Goal: Task Accomplishment & Management: Manage account settings

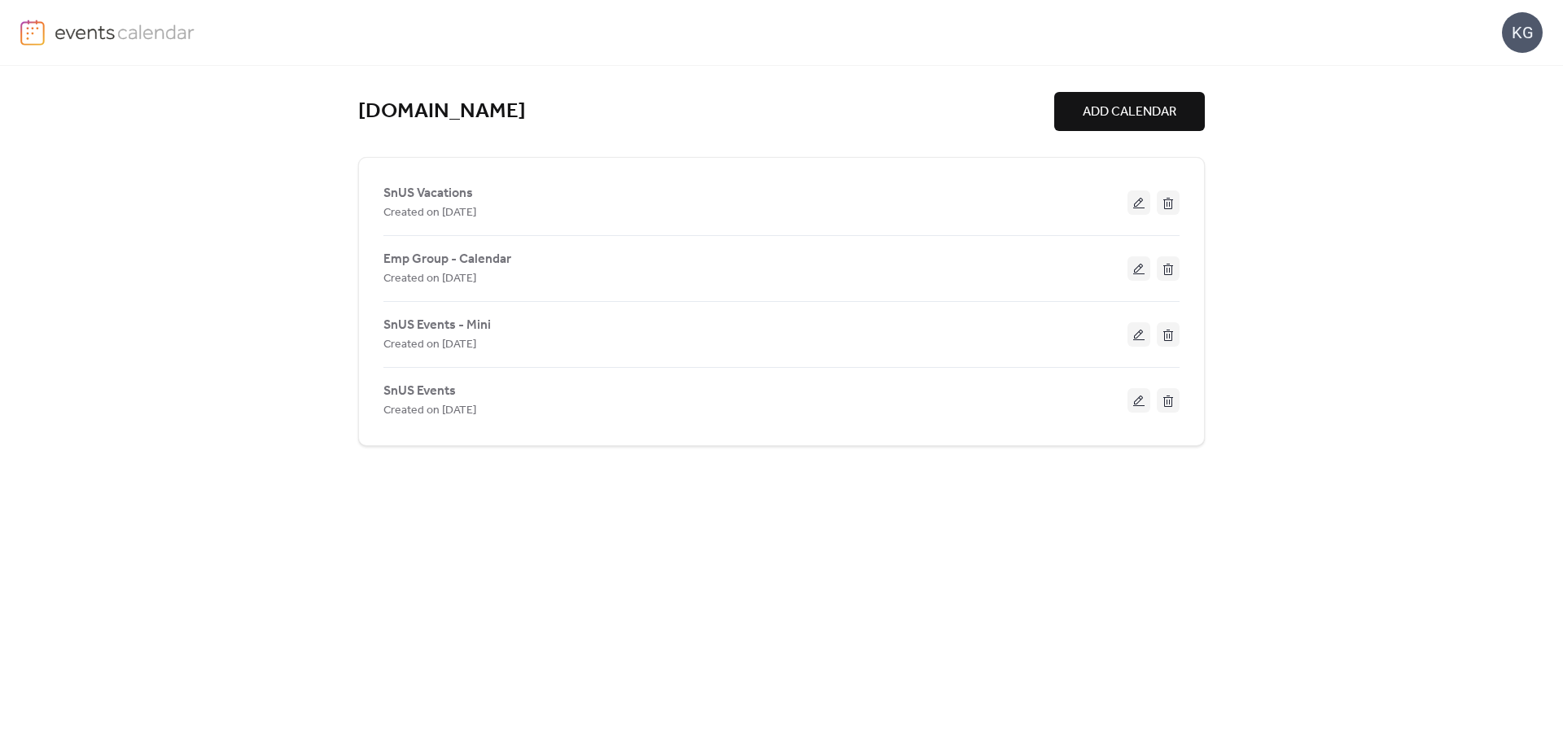
click at [423, 198] on span "SnUS Vacations" at bounding box center [429, 194] width 90 height 20
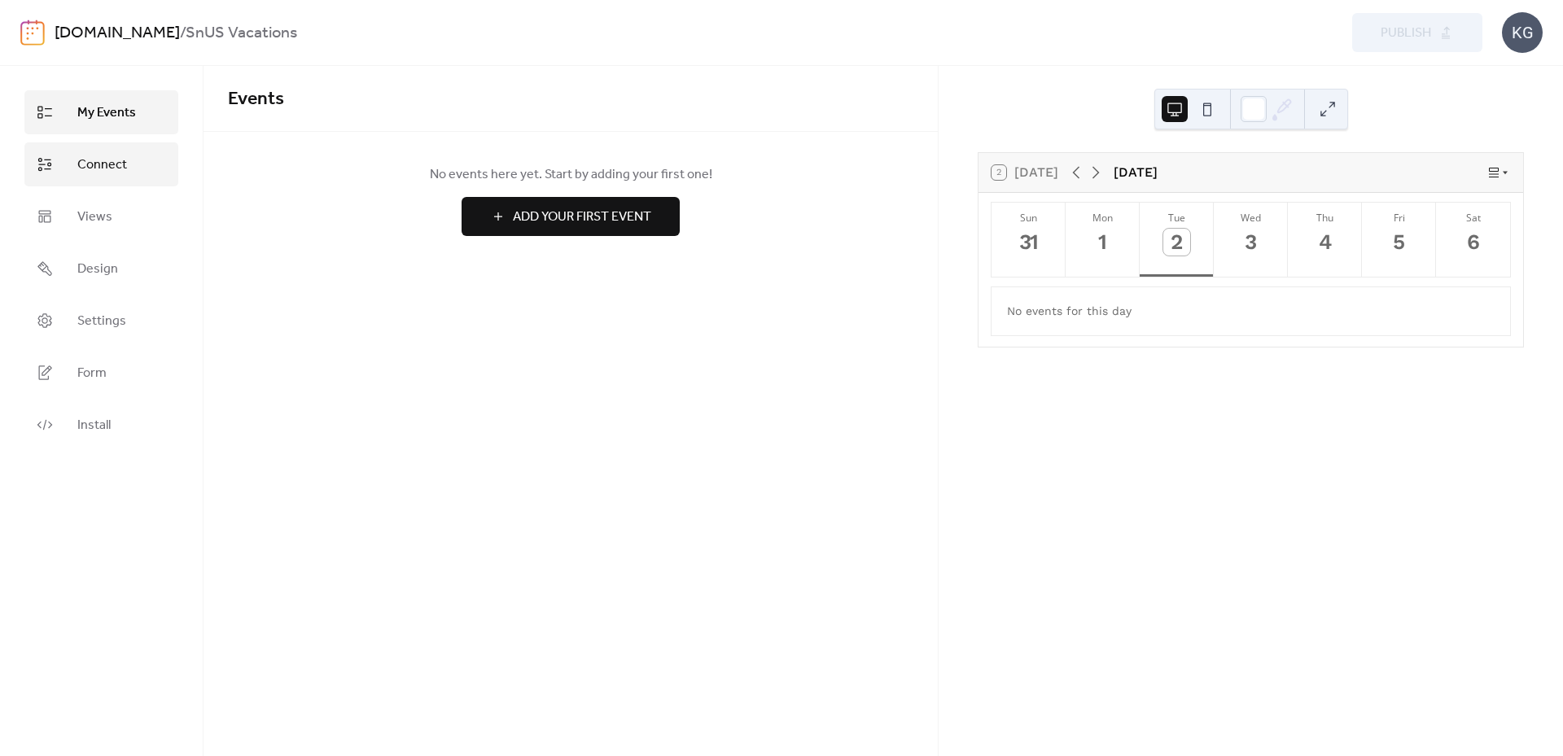
click at [96, 160] on span "Connect" at bounding box center [102, 166] width 50 height 20
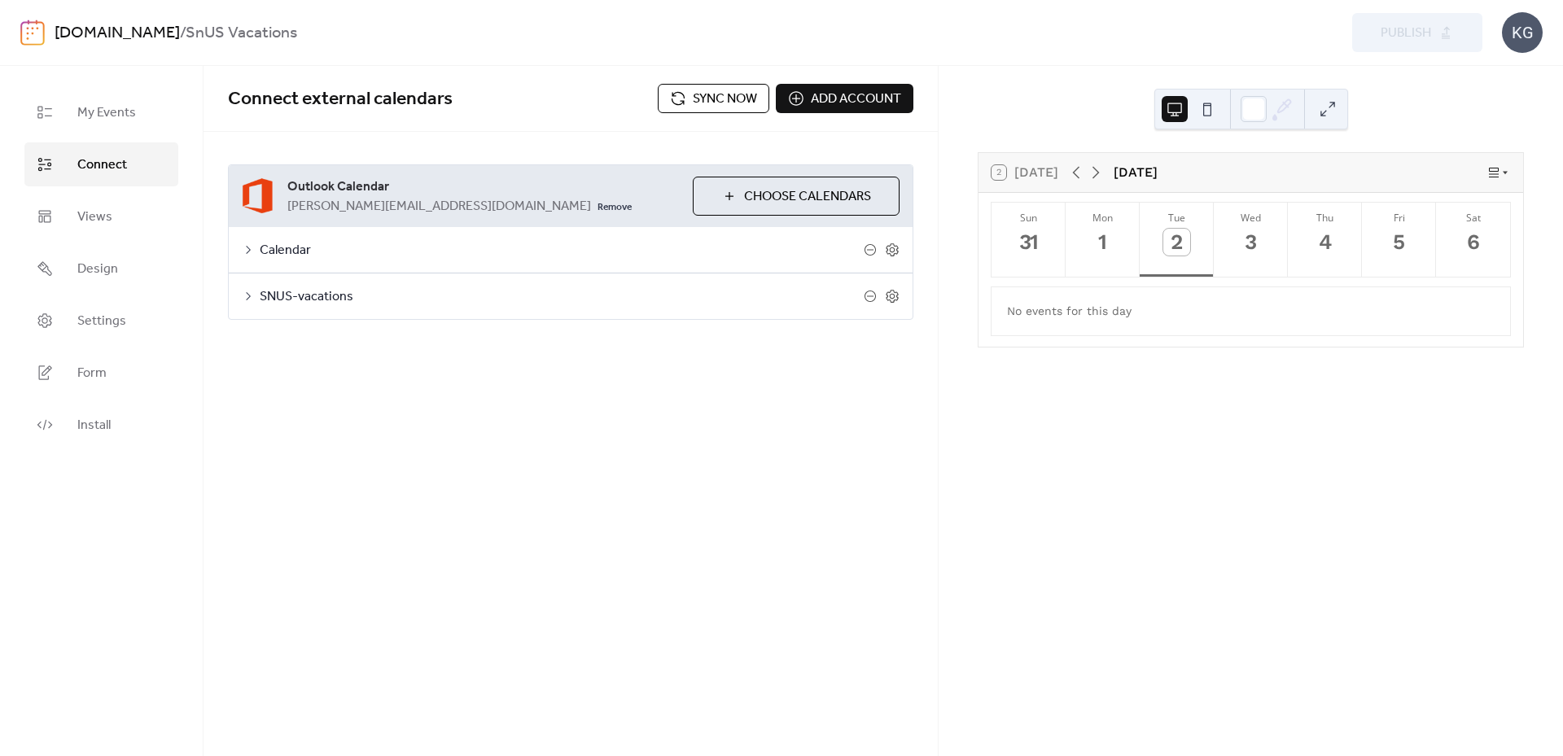
click at [736, 98] on span "Sync now" at bounding box center [725, 100] width 64 height 20
click at [249, 251] on icon at bounding box center [248, 250] width 5 height 8
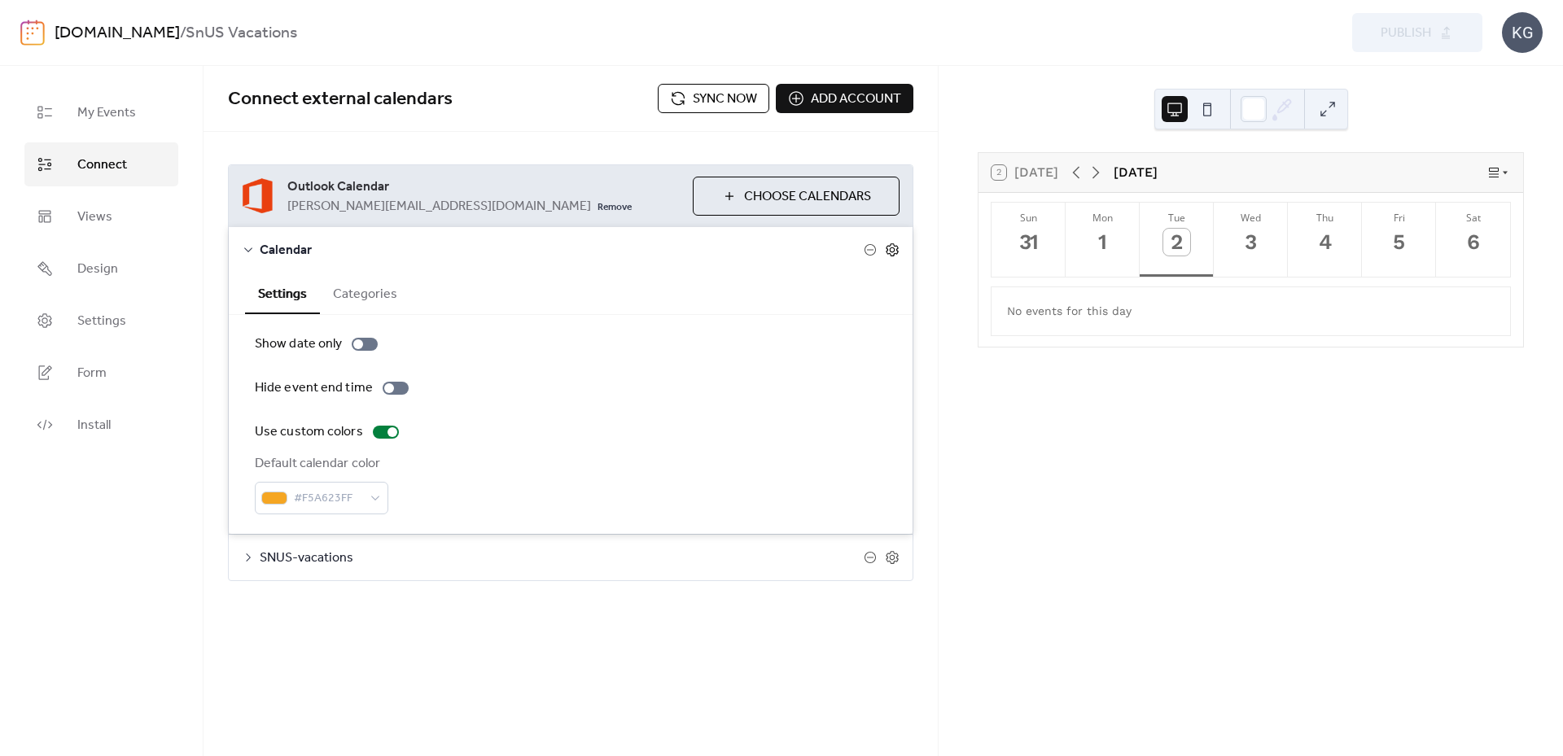
click at [896, 256] on icon at bounding box center [892, 250] width 15 height 15
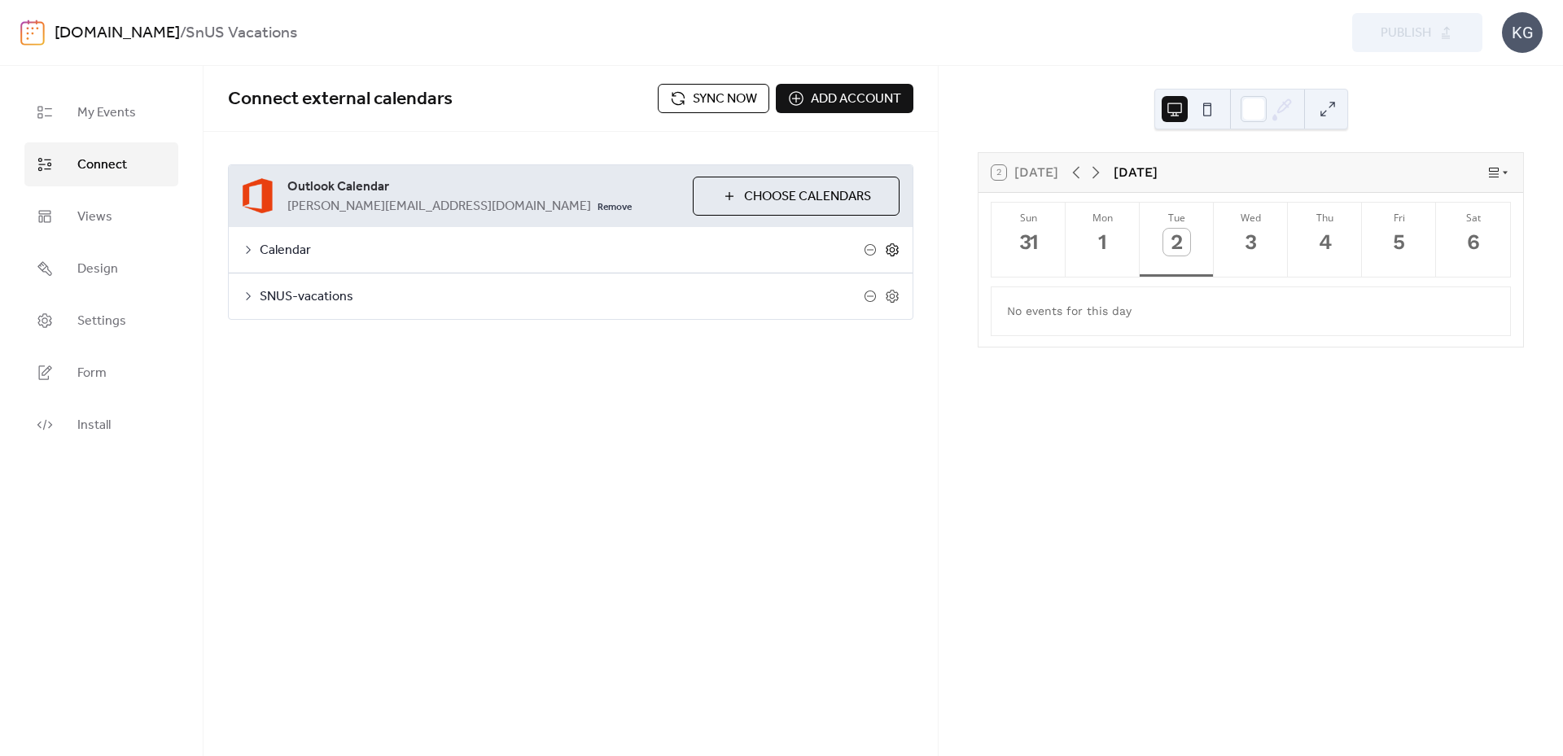
click at [896, 252] on icon at bounding box center [892, 250] width 15 height 15
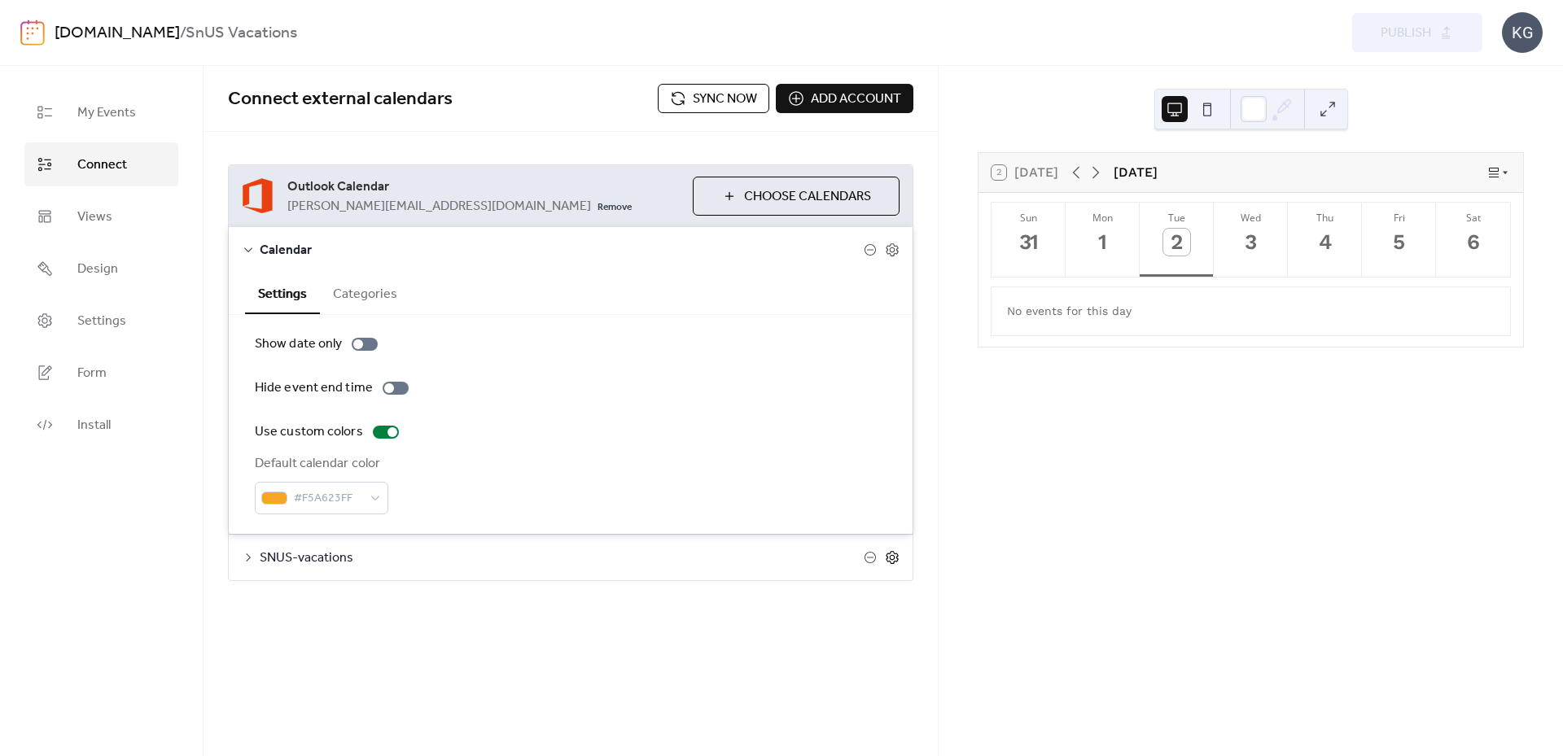
click at [894, 559] on icon at bounding box center [893, 558] width 6 height 6
click at [800, 196] on span "Choose Calendars" at bounding box center [807, 197] width 127 height 20
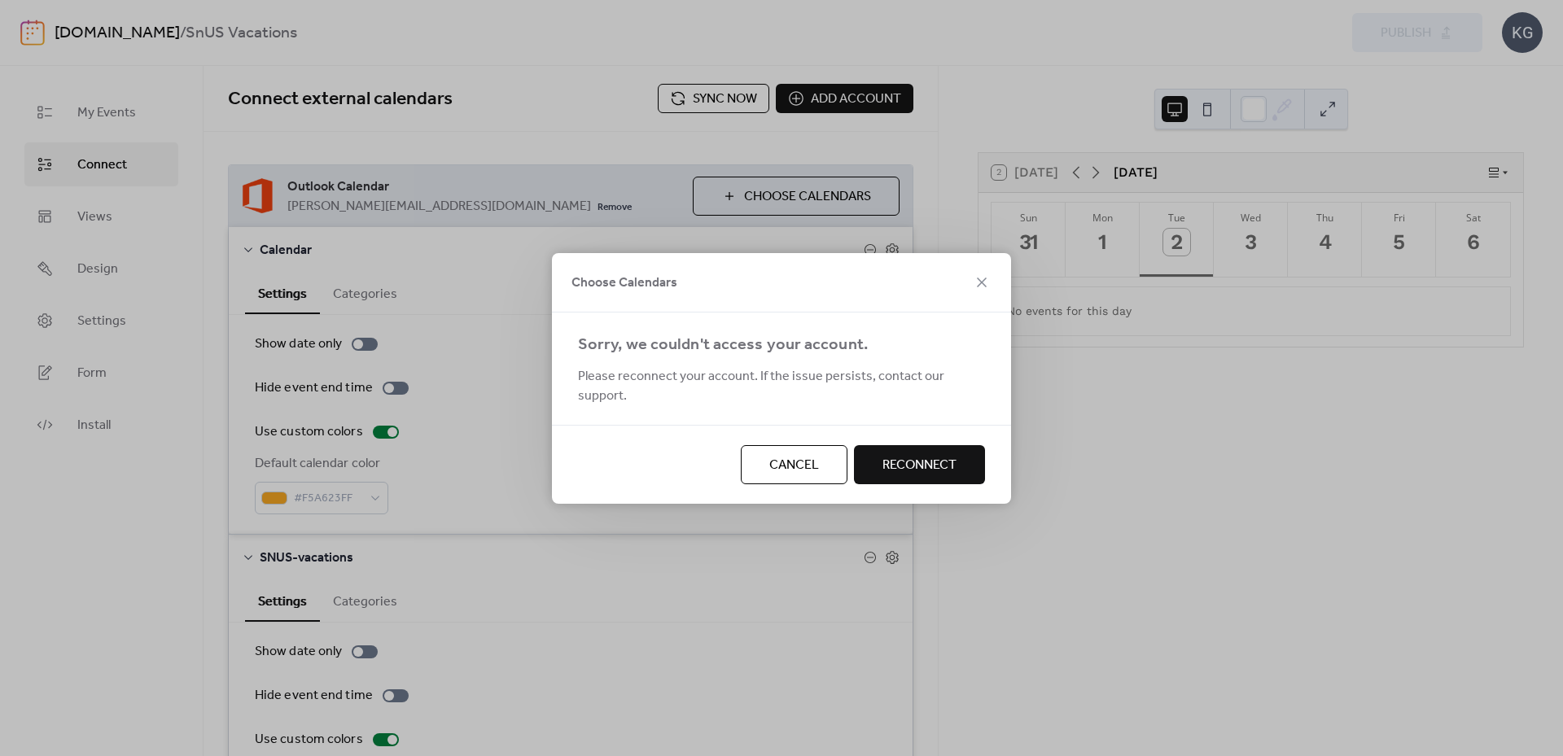
click at [918, 456] on span "Reconnect" at bounding box center [920, 466] width 74 height 20
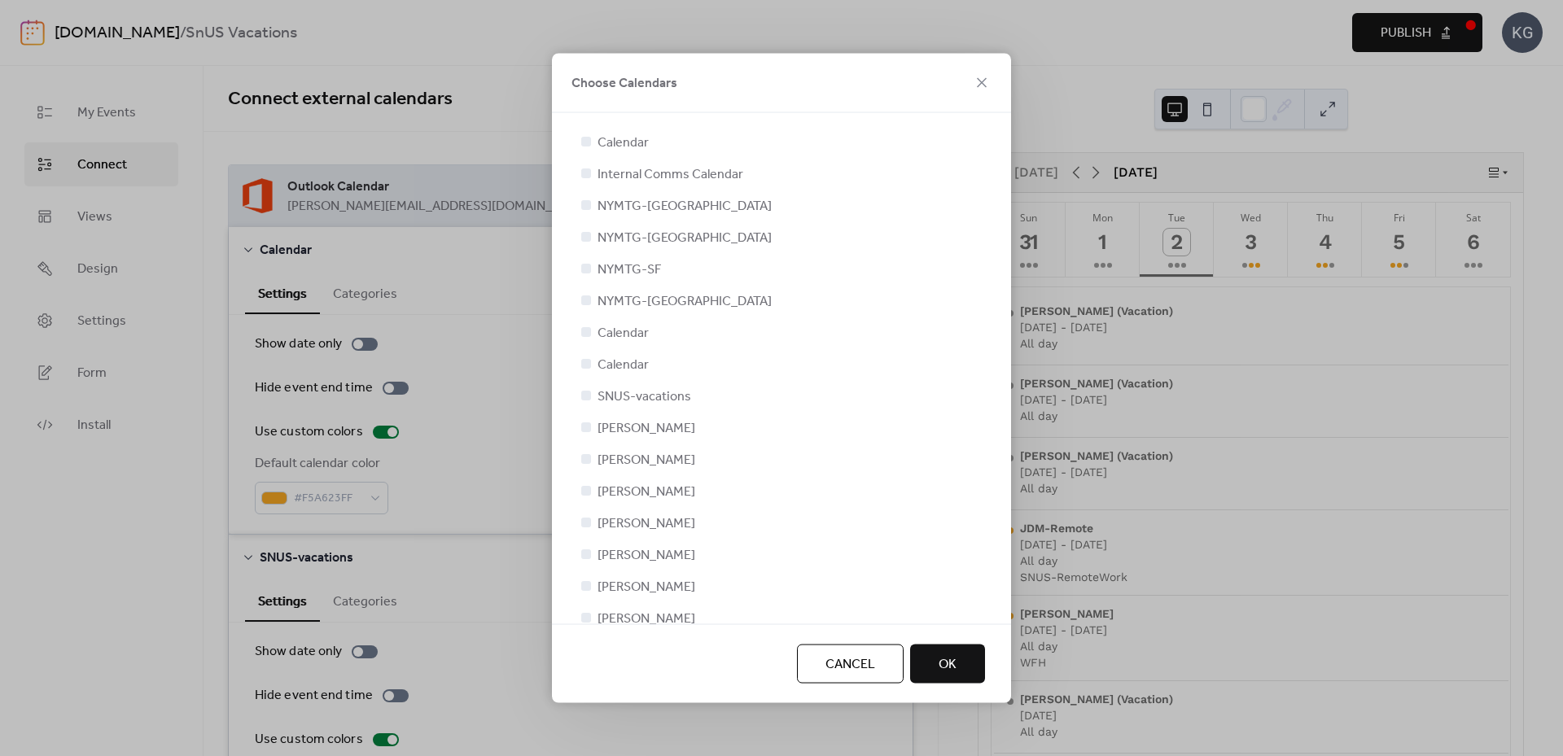
click at [949, 660] on span "OK" at bounding box center [948, 666] width 18 height 20
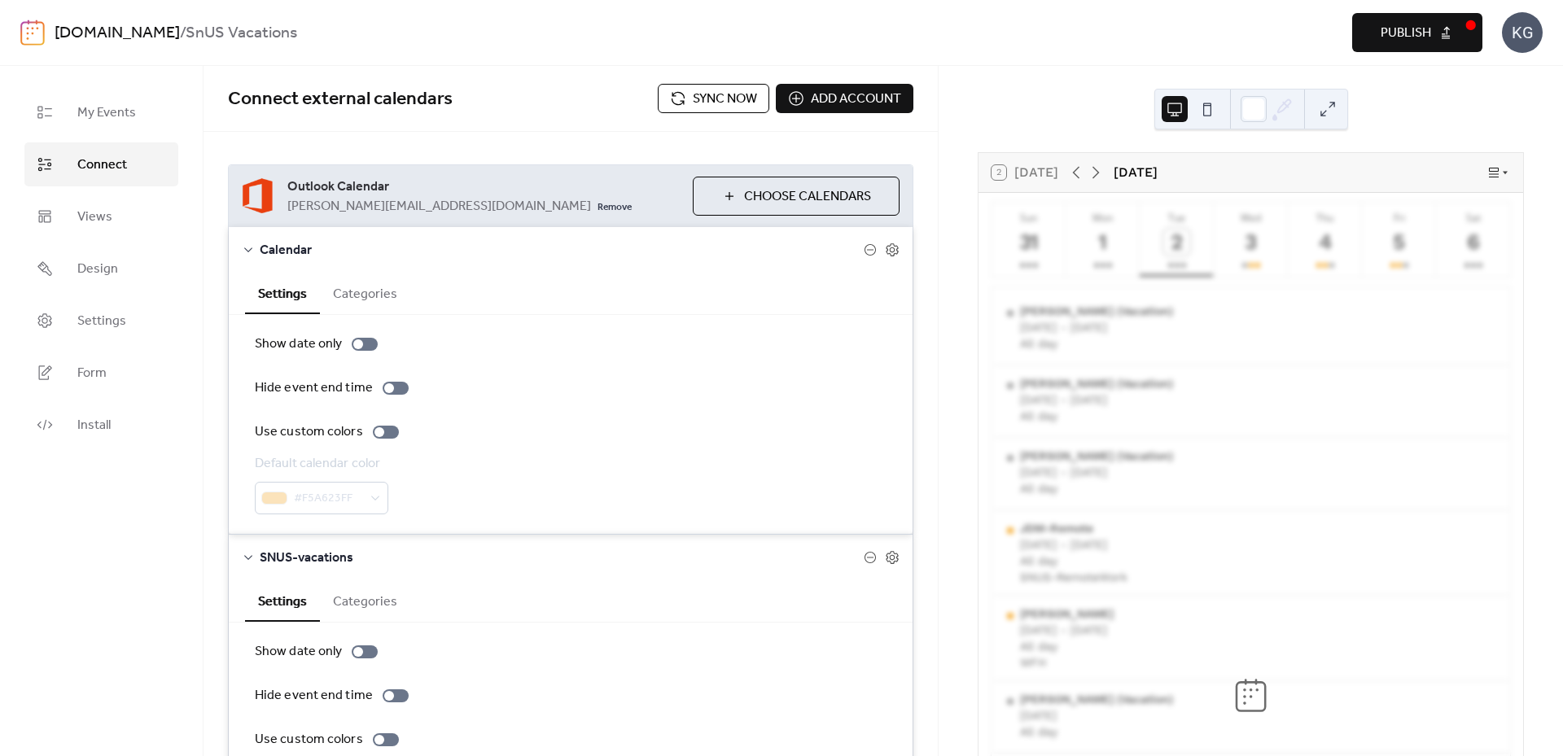
click at [1438, 26] on button "Publish" at bounding box center [1418, 32] width 130 height 39
click at [392, 432] on div at bounding box center [386, 432] width 26 height 13
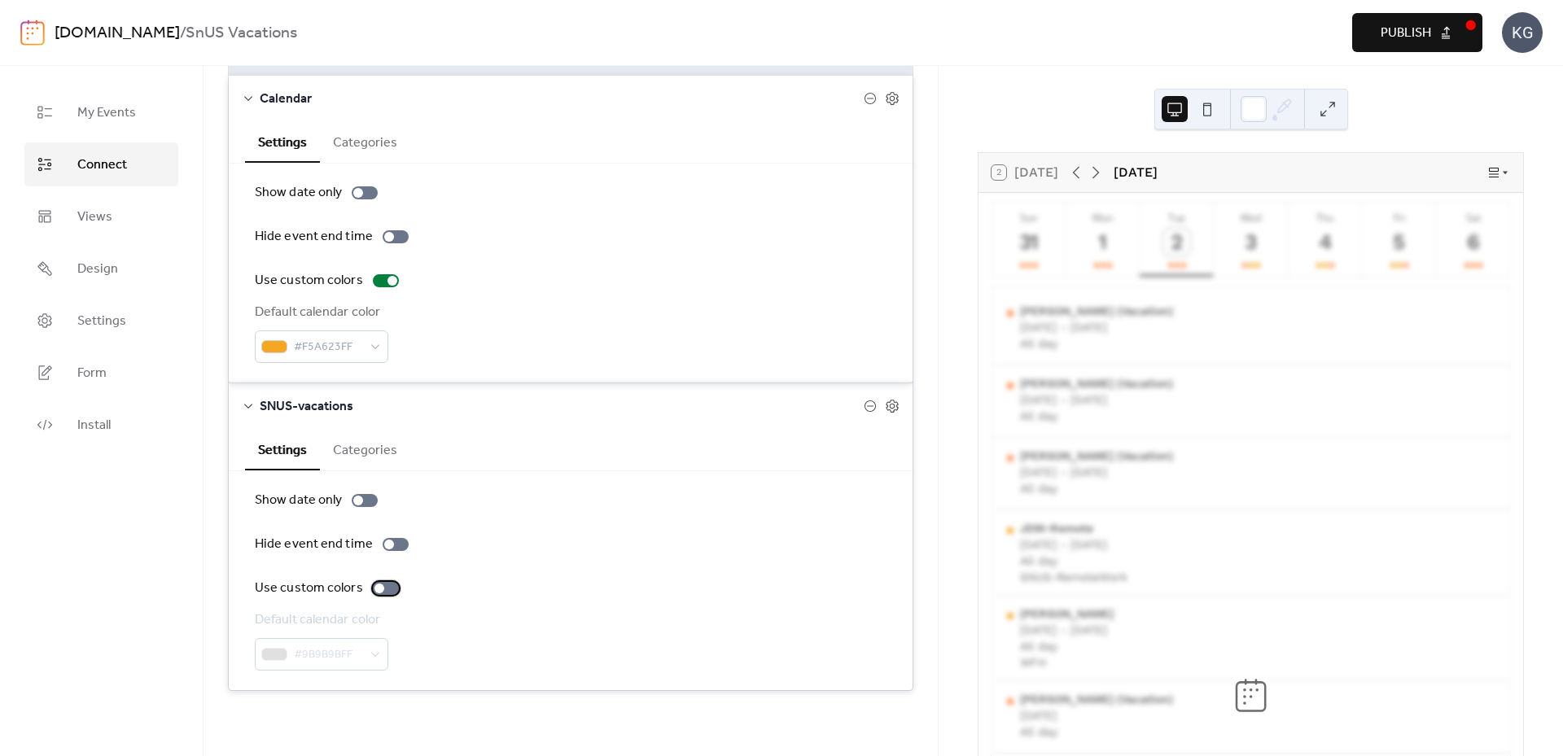
click at [391, 589] on div at bounding box center [386, 588] width 26 height 13
click at [1450, 37] on button "Publish" at bounding box center [1418, 32] width 130 height 39
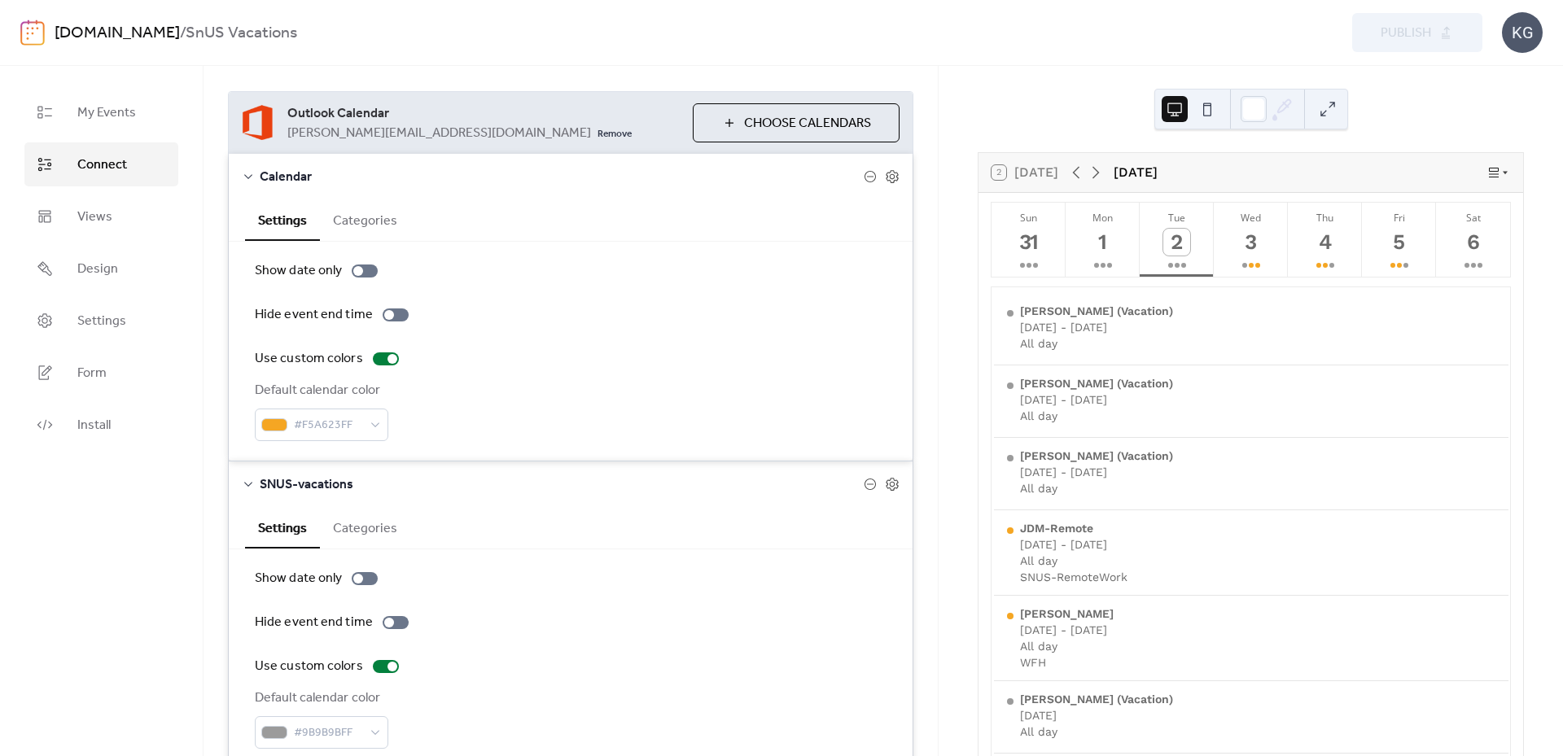
scroll to position [0, 0]
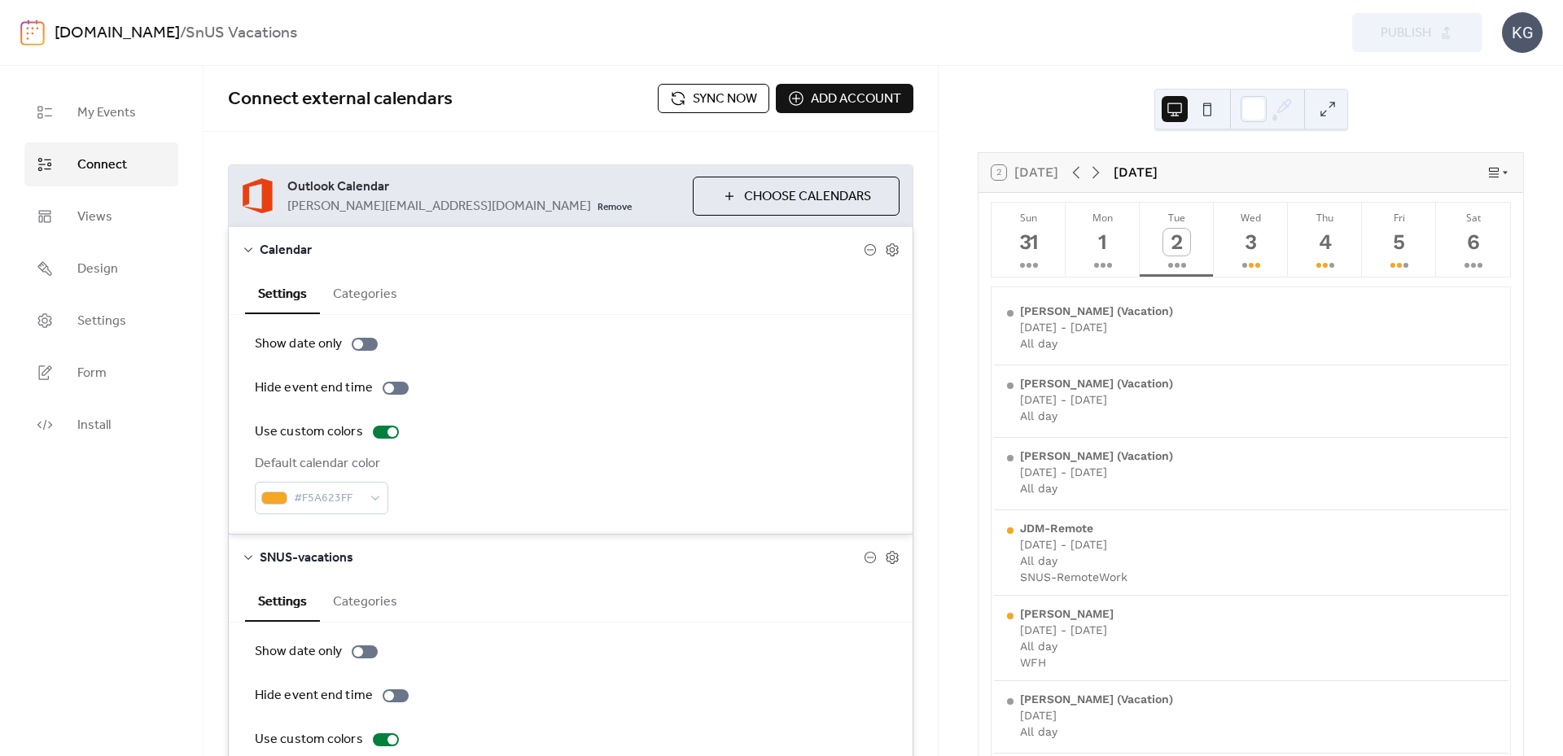
click at [122, 33] on link "[DOMAIN_NAME]" at bounding box center [117, 33] width 125 height 31
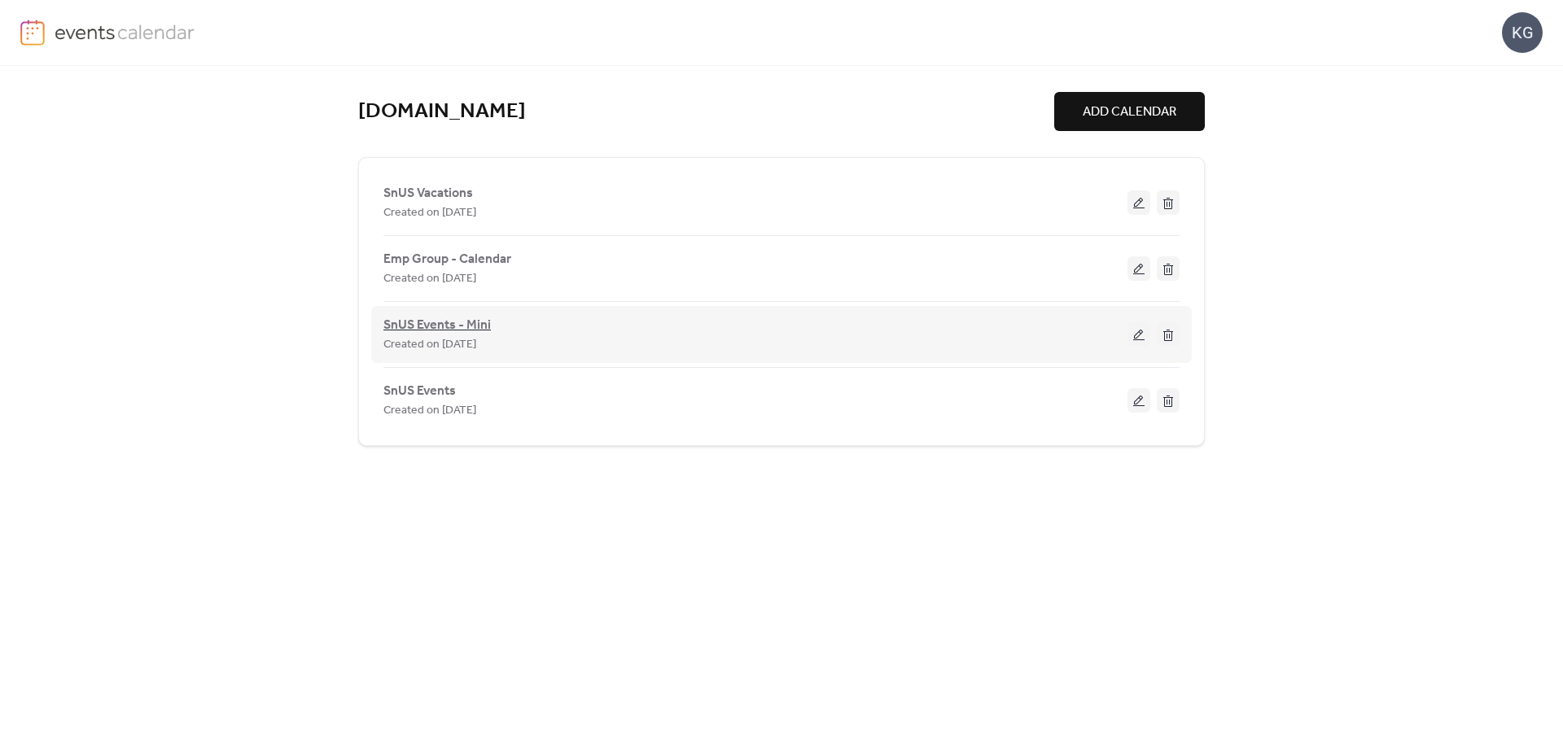
click at [418, 320] on span "SnUS Events - Mini" at bounding box center [437, 326] width 107 height 20
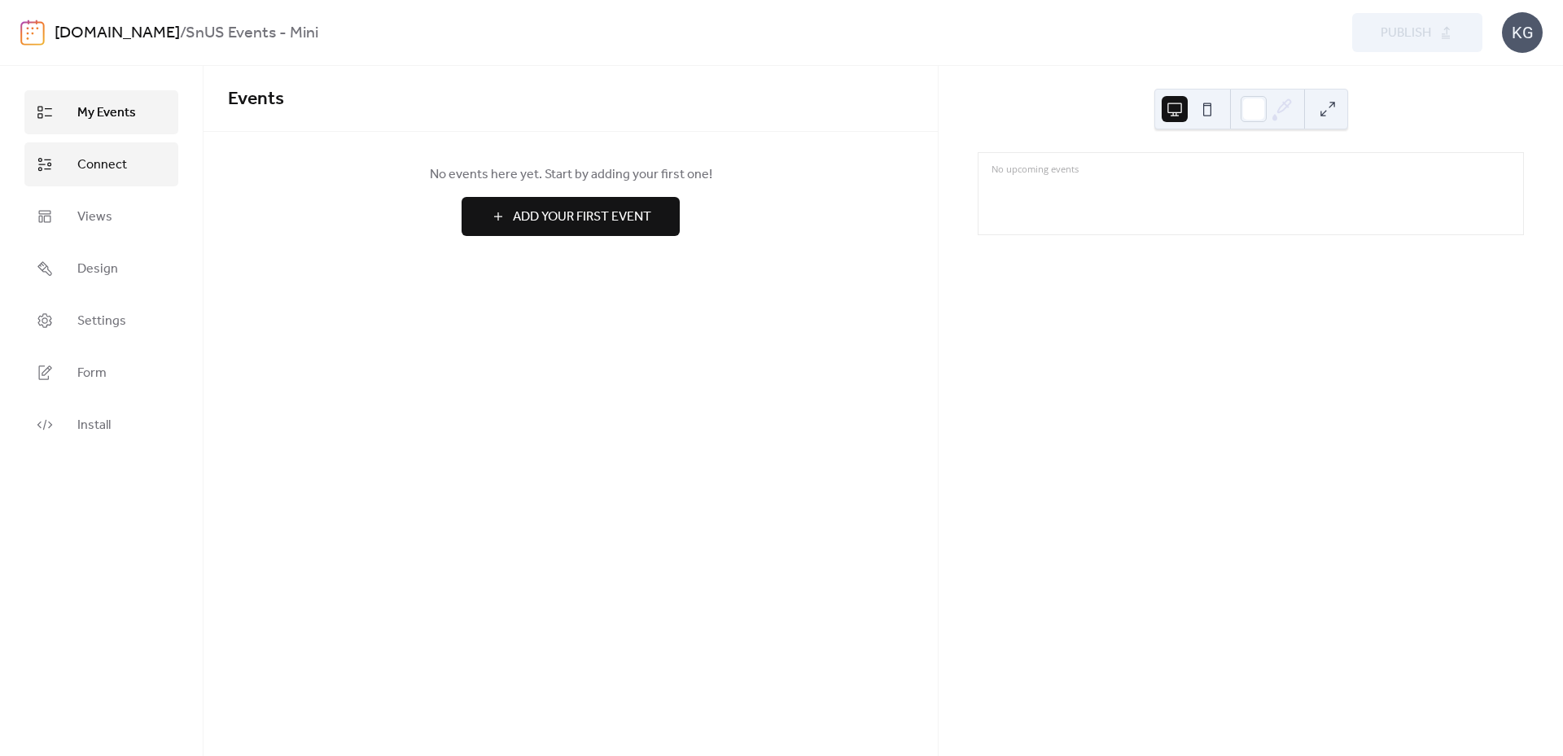
click at [112, 160] on span "Connect" at bounding box center [102, 166] width 50 height 20
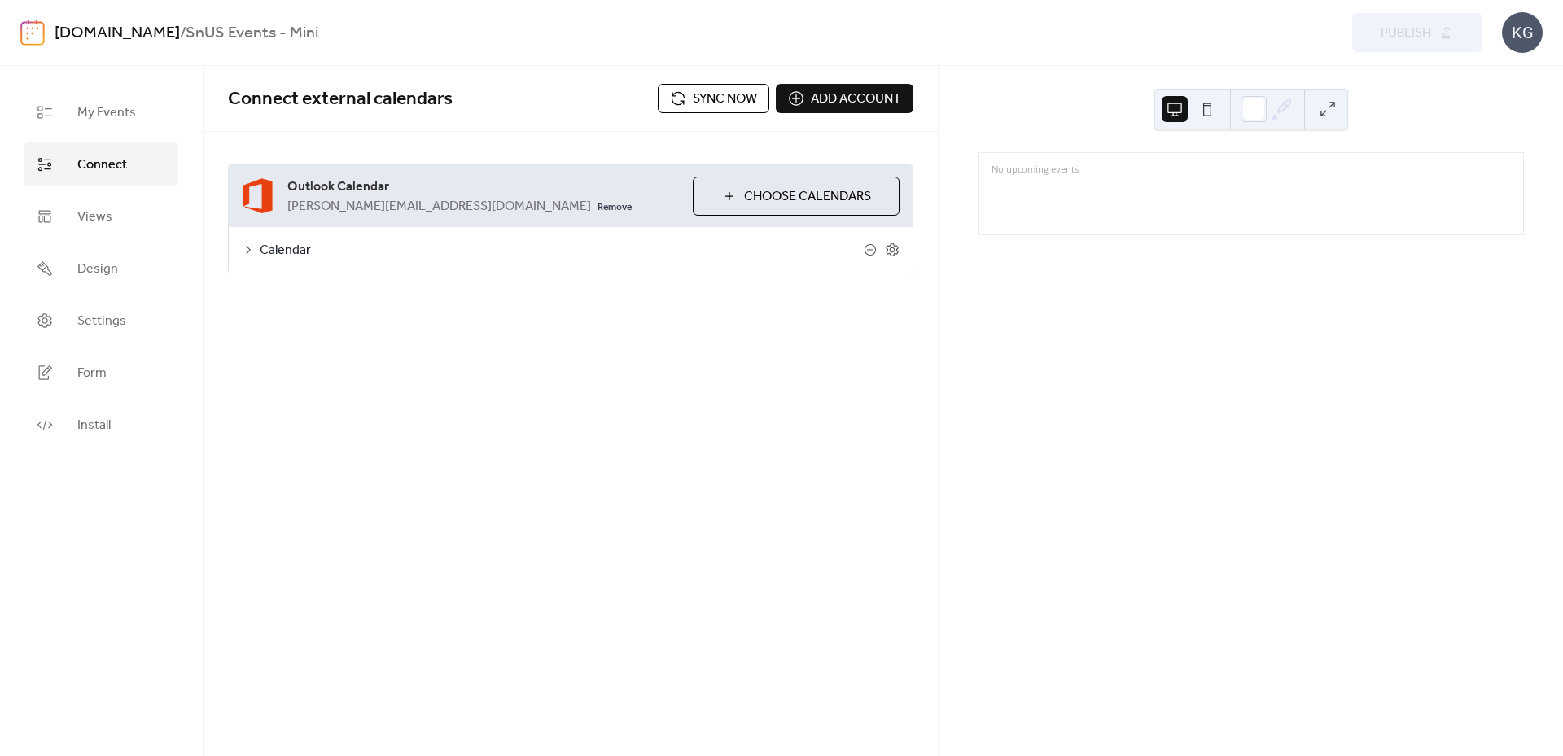
click at [776, 200] on span "Choose Calendars" at bounding box center [807, 197] width 127 height 20
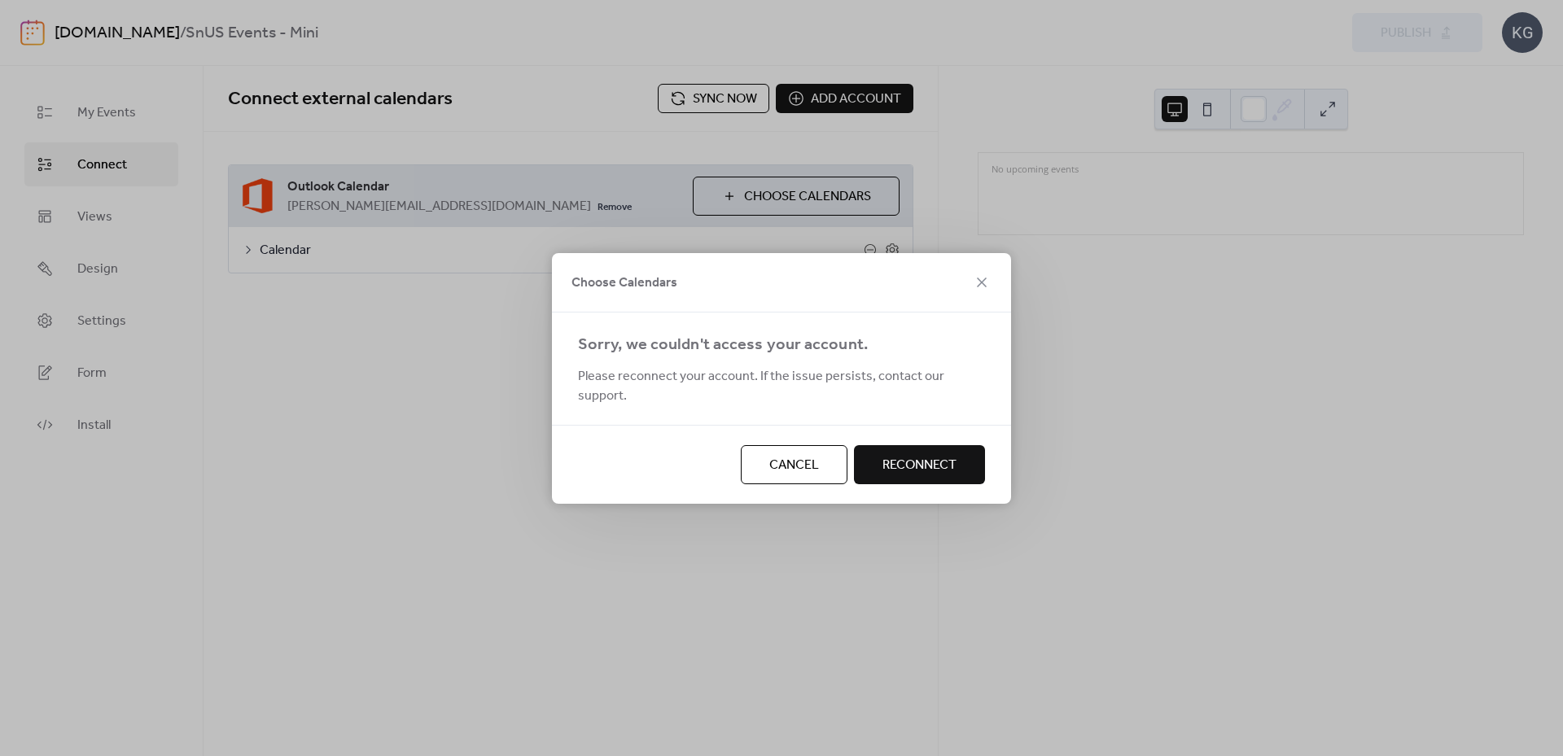
click at [943, 456] on span "Reconnect" at bounding box center [920, 466] width 74 height 20
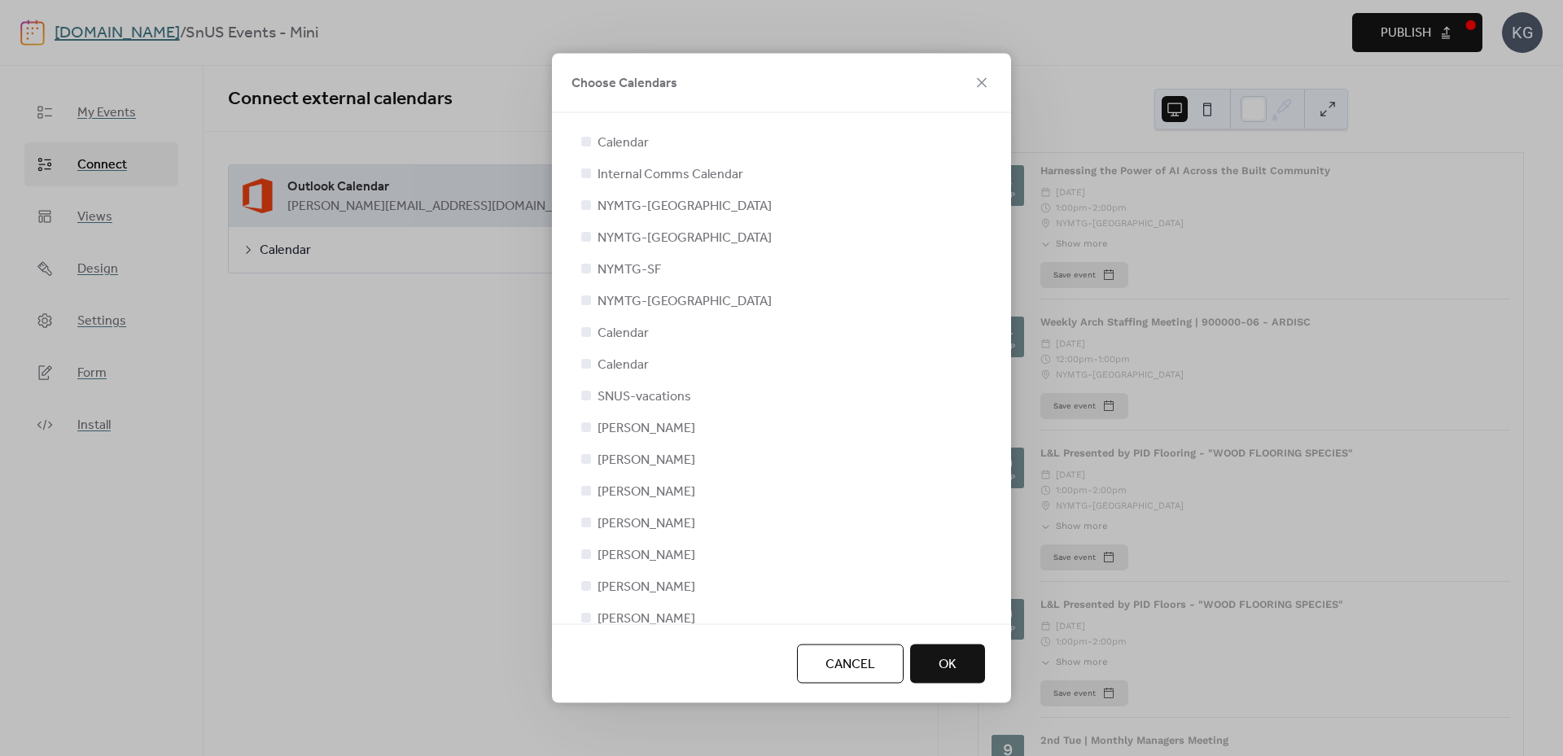
click at [962, 667] on button "OK" at bounding box center [947, 664] width 75 height 39
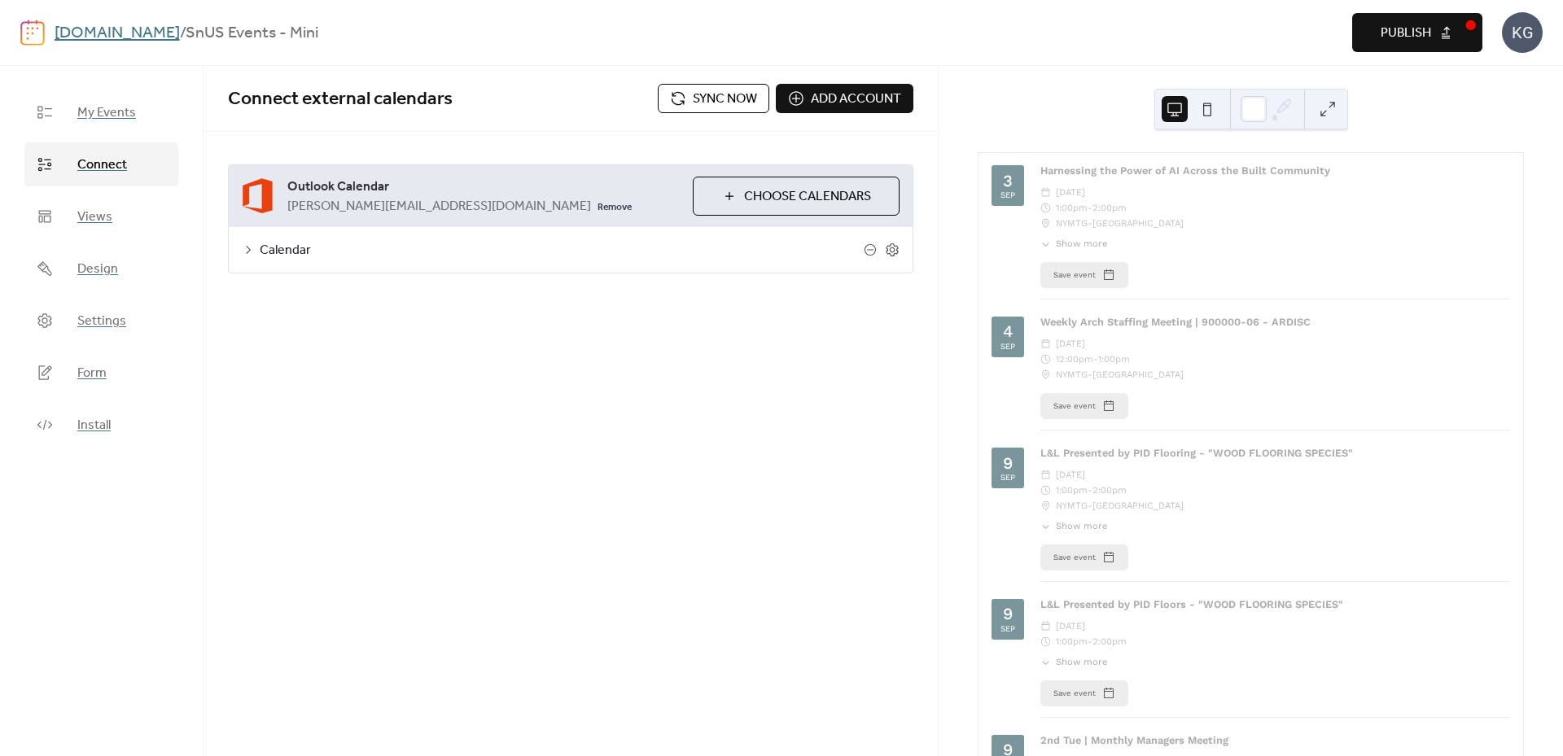
click at [248, 251] on icon at bounding box center [248, 249] width 13 height 13
click at [390, 433] on div at bounding box center [386, 432] width 26 height 13
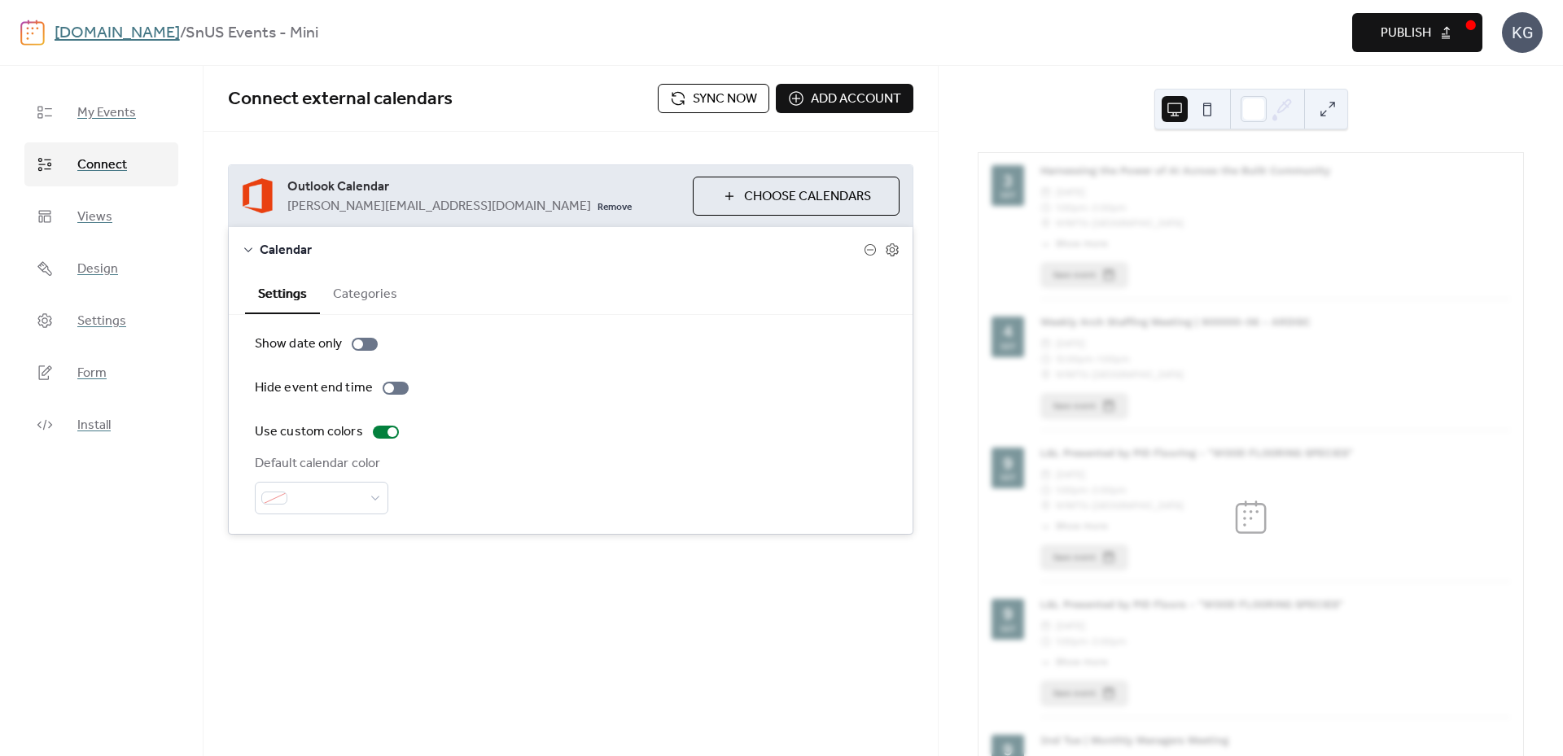
click at [1382, 37] on span "Publish" at bounding box center [1406, 34] width 50 height 20
click at [93, 32] on link "[DOMAIN_NAME]" at bounding box center [117, 33] width 125 height 31
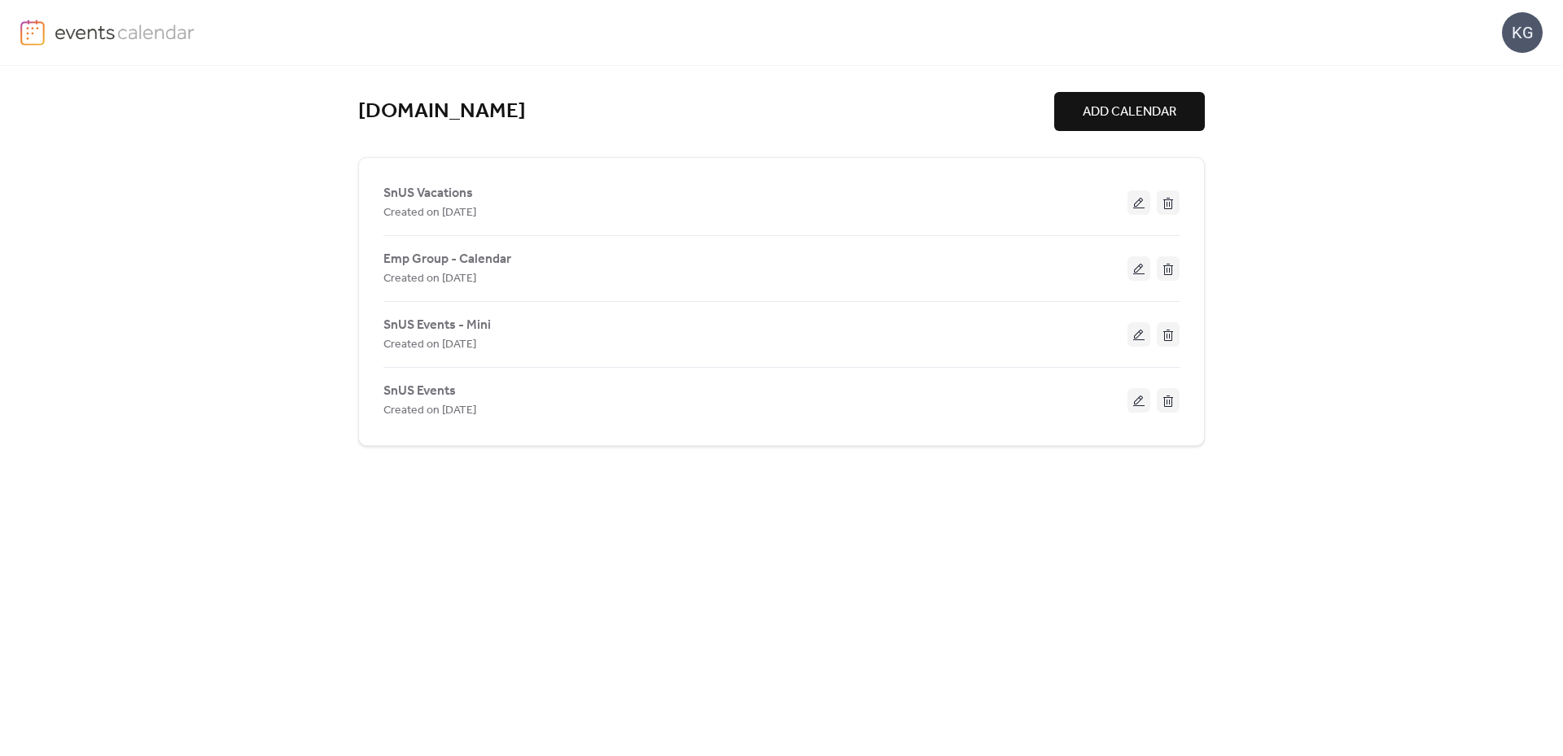
click at [574, 576] on div "[DOMAIN_NAME] ADD CALENDAR SnUS Vacations Created on [DATE] Emp Group - Calenda…" at bounding box center [781, 411] width 847 height 691
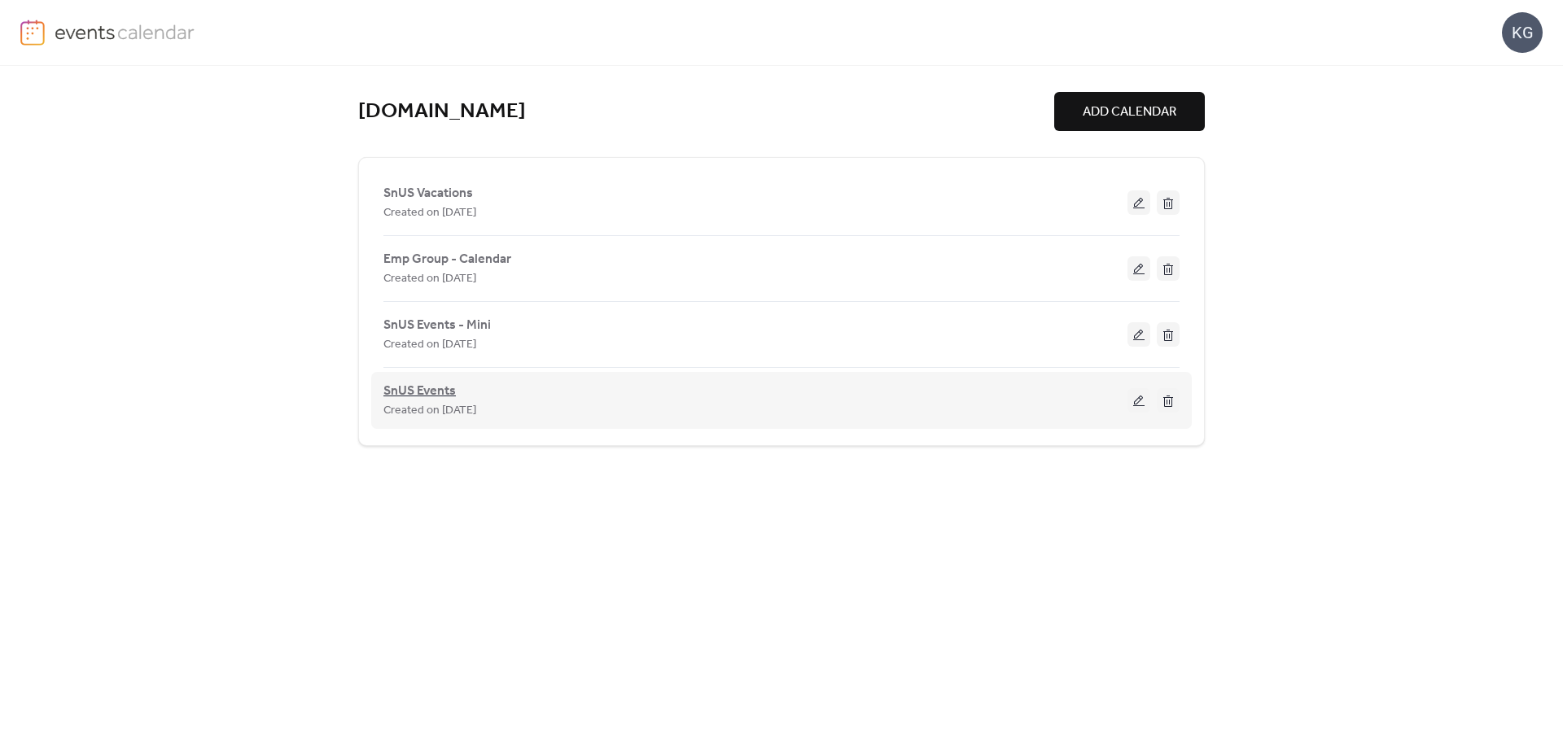
click at [419, 388] on span "SnUS Events" at bounding box center [420, 392] width 72 height 20
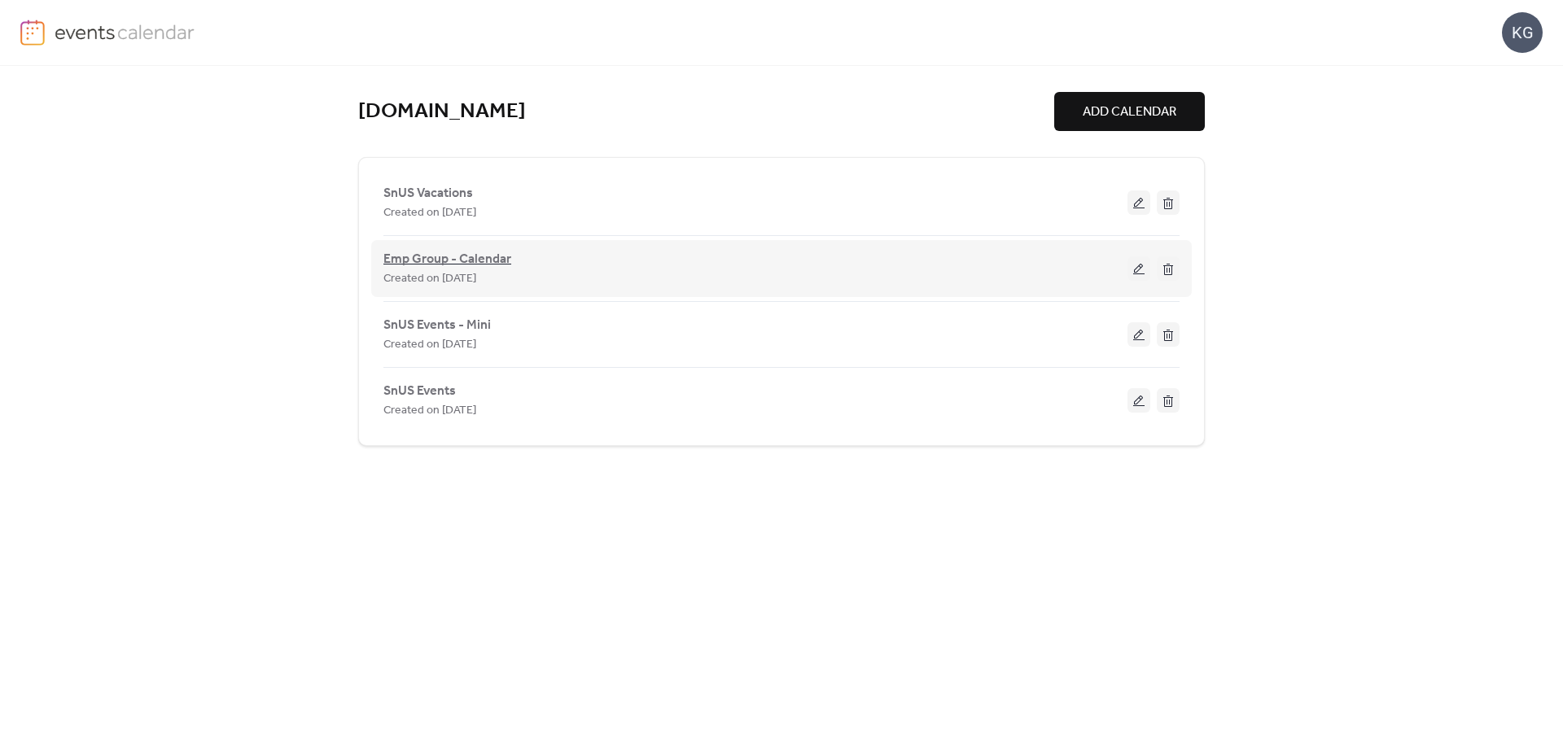
click at [413, 256] on span "Emp Group - Calendar" at bounding box center [448, 260] width 128 height 20
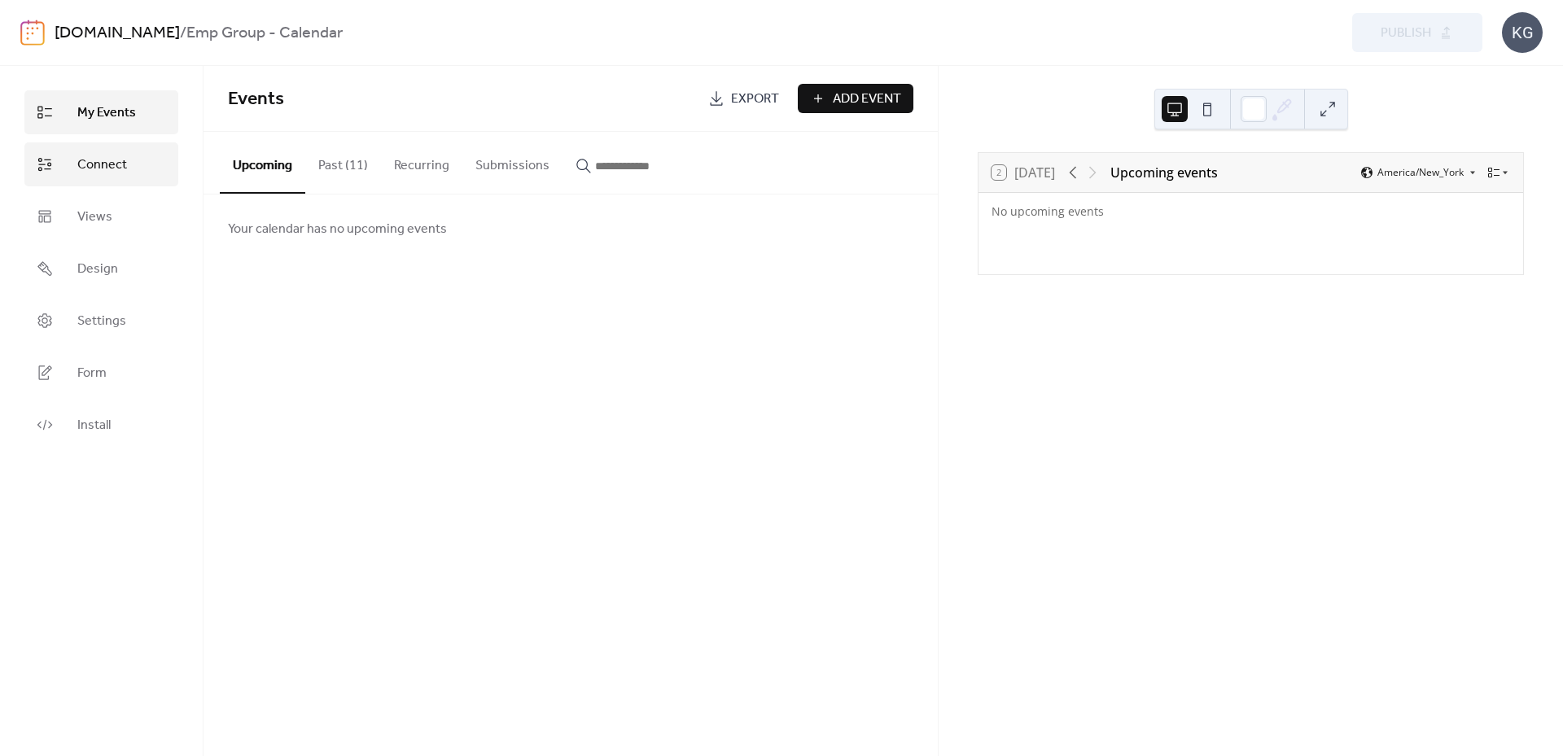
click at [105, 149] on link "Connect" at bounding box center [101, 165] width 154 height 44
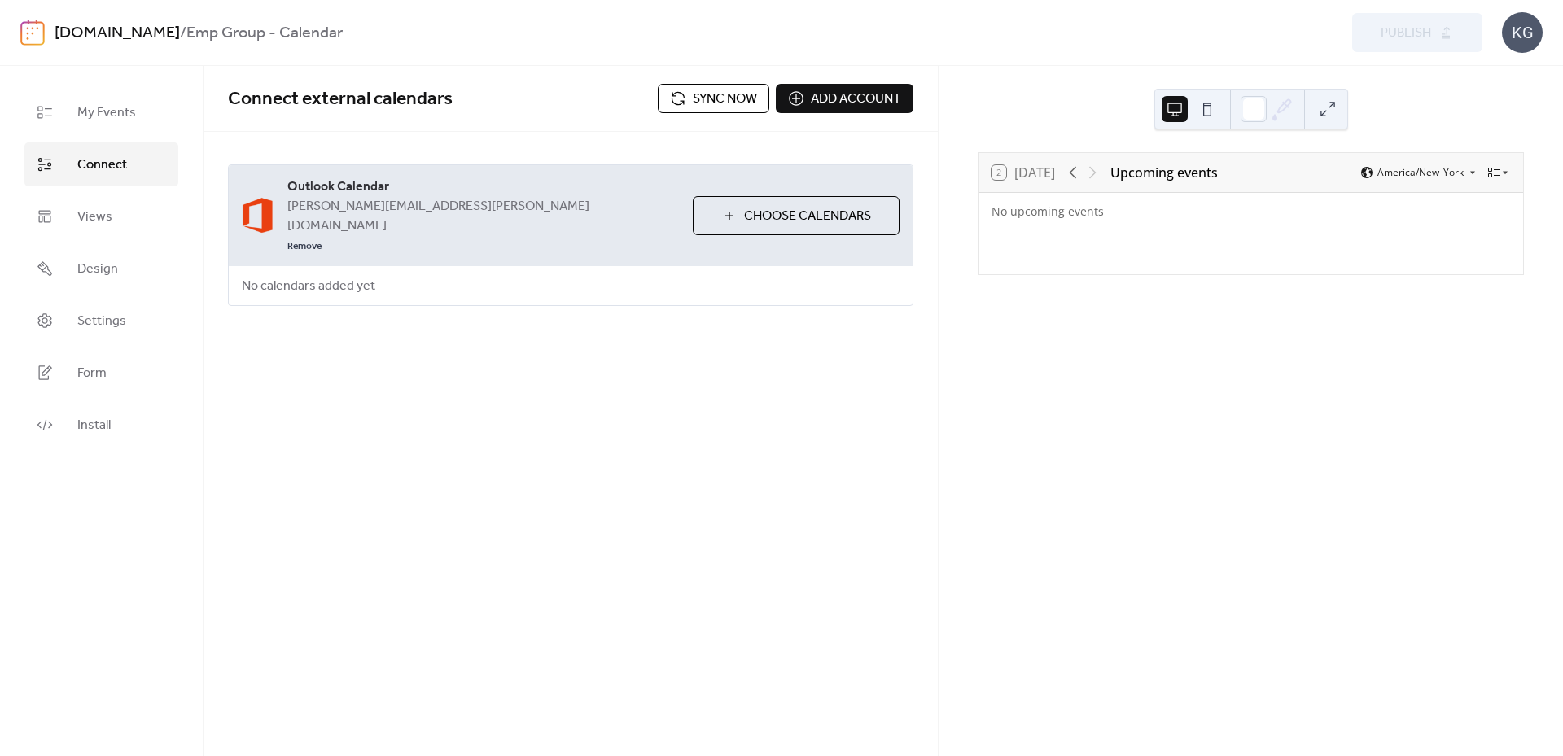
click at [87, 28] on link "[DOMAIN_NAME]" at bounding box center [117, 33] width 125 height 31
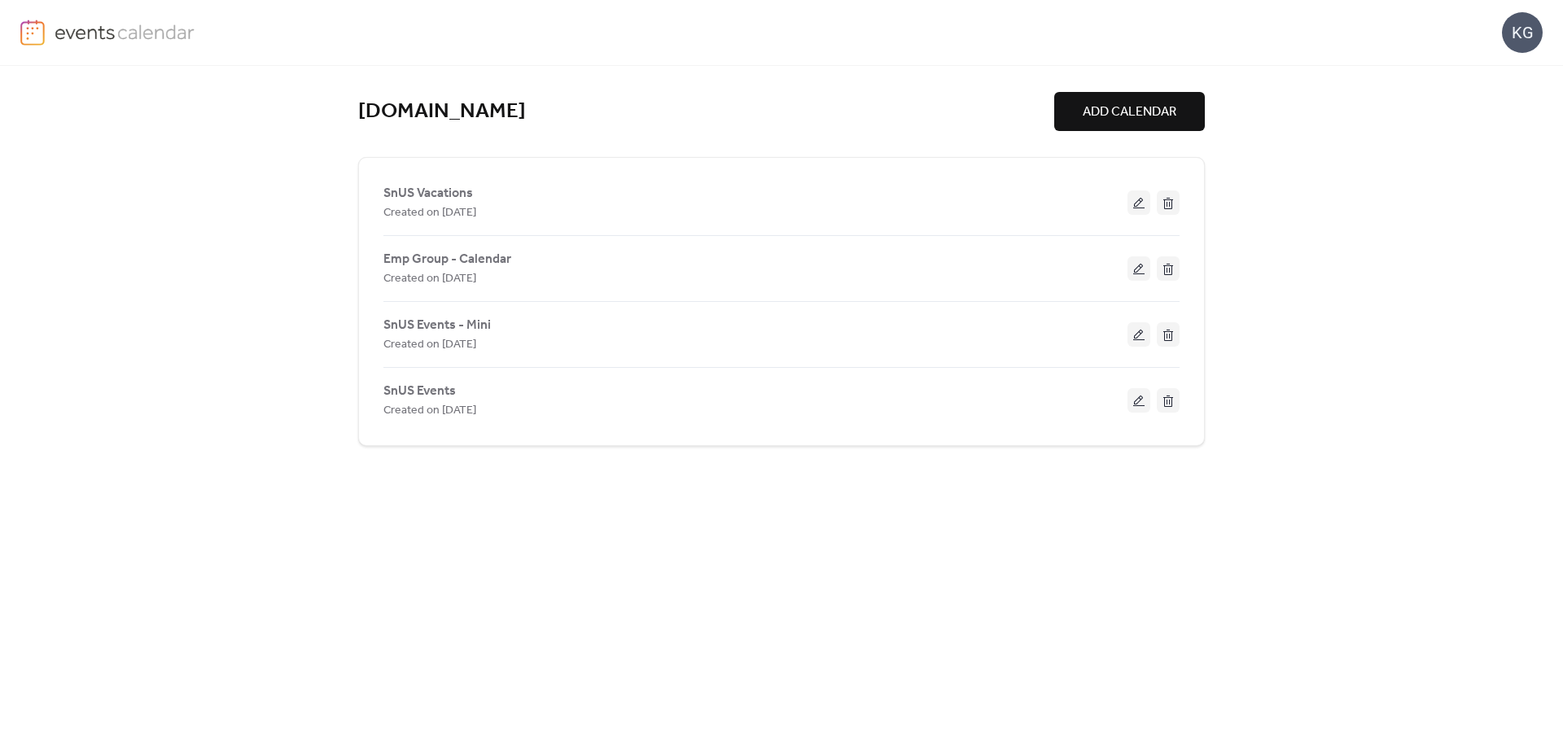
click at [271, 335] on div "[DOMAIN_NAME] ADD CALENDAR SnUS Vacations Created on [DATE] Emp Group - Calenda…" at bounding box center [781, 411] width 1563 height 691
